Goal: Information Seeking & Learning: Find contact information

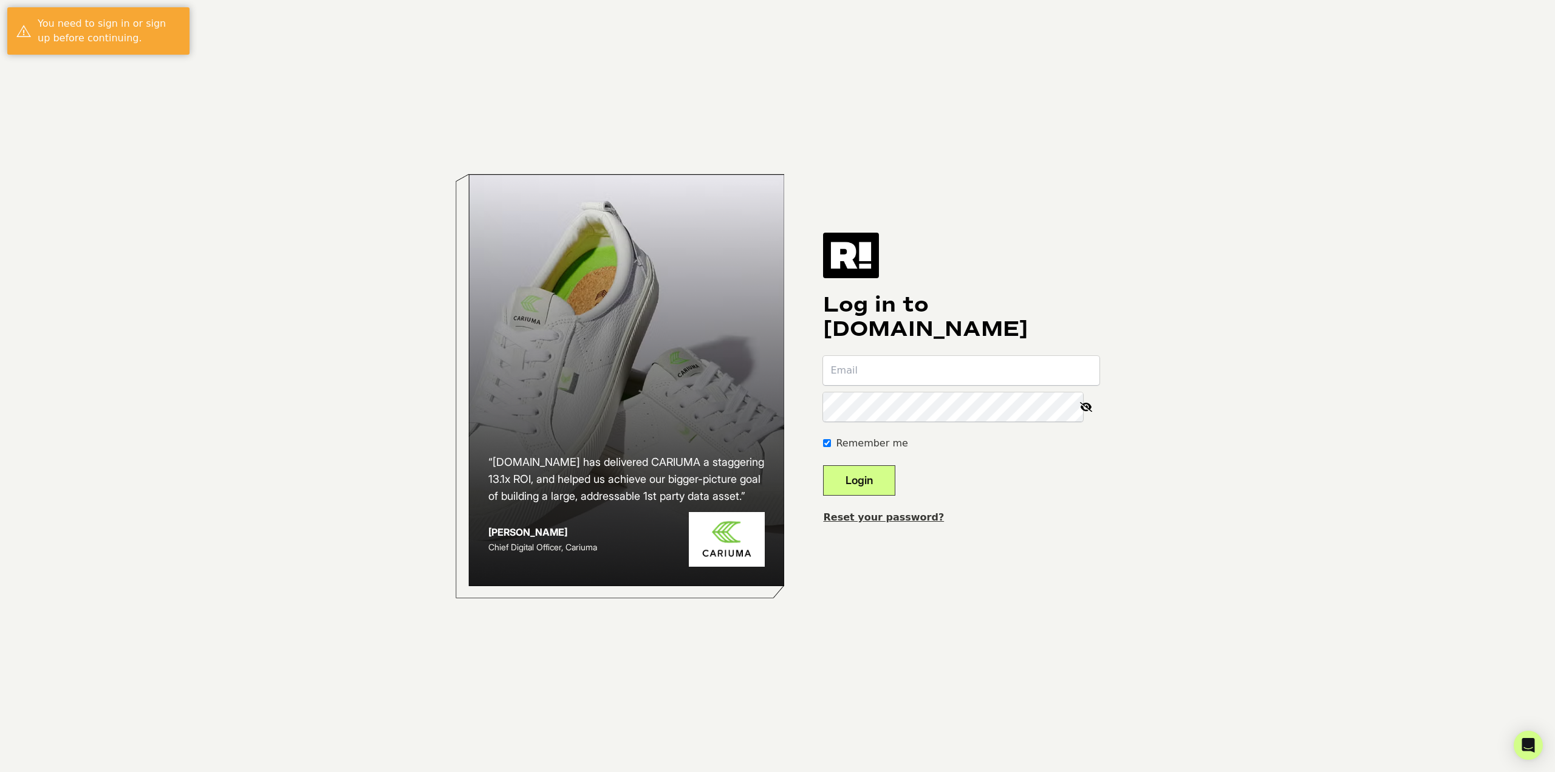
type input "rory.finnegan@bookofthemonth.com"
click at [873, 483] on button "Login" at bounding box center [859, 480] width 72 height 30
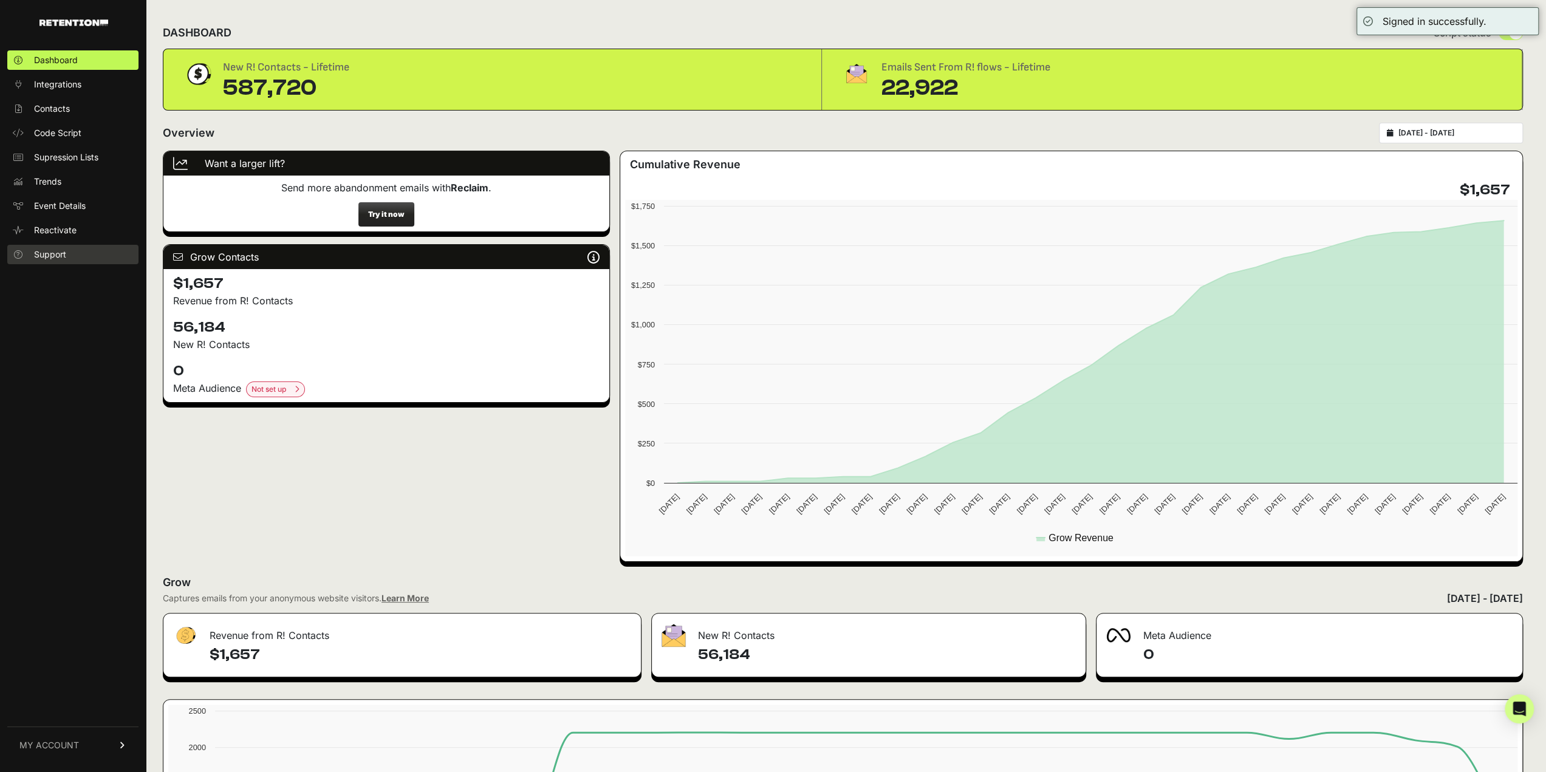
click at [70, 249] on link "Support" at bounding box center [72, 254] width 131 height 19
